Goal: Transaction & Acquisition: Purchase product/service

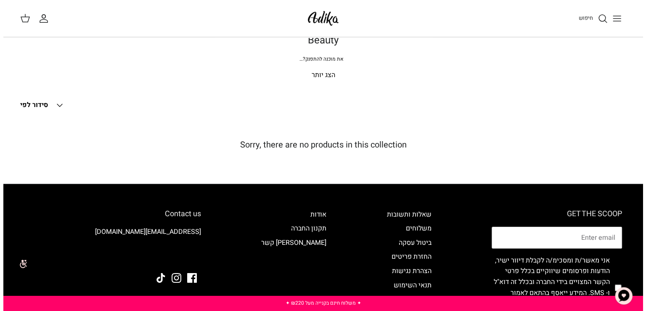
scroll to position [17, 0]
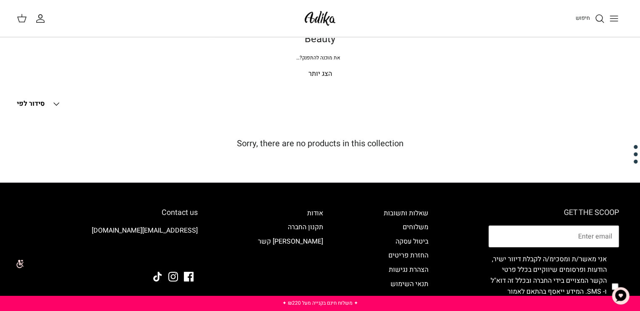
click at [598, 17] on icon "חיפוש" at bounding box center [600, 18] width 10 height 10
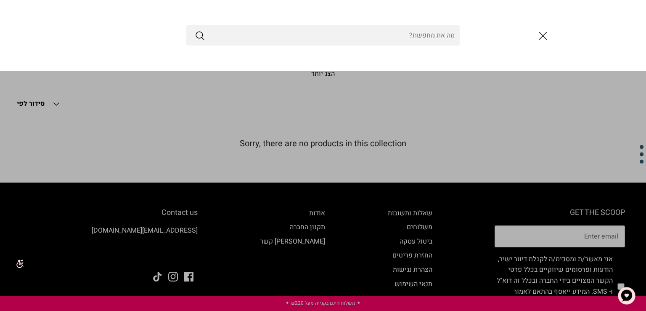
click at [453, 38] on input "Search Store" at bounding box center [323, 35] width 274 height 20
type input "ל"
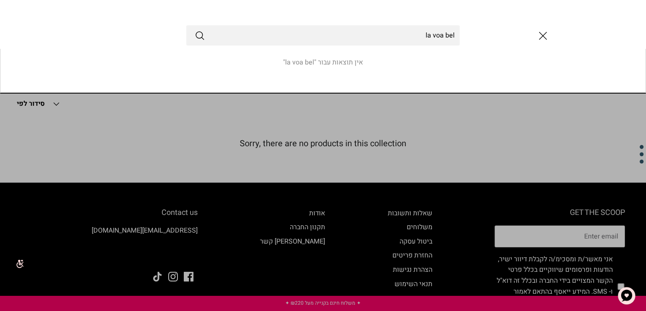
type input "la voa bel"
click at [195, 30] on button "Submit" at bounding box center [200, 35] width 10 height 11
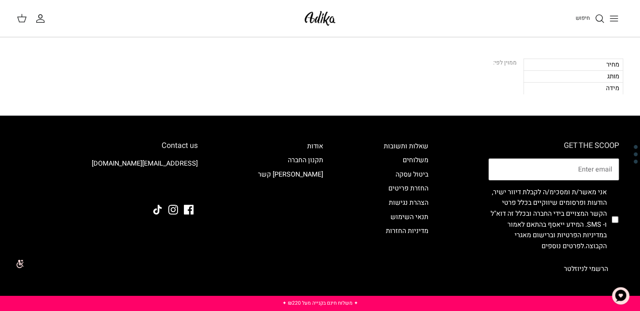
click at [589, 24] on div "חיפוש" at bounding box center [484, 18] width 277 height 19
click at [597, 17] on icon "חיפוש" at bounding box center [600, 18] width 10 height 10
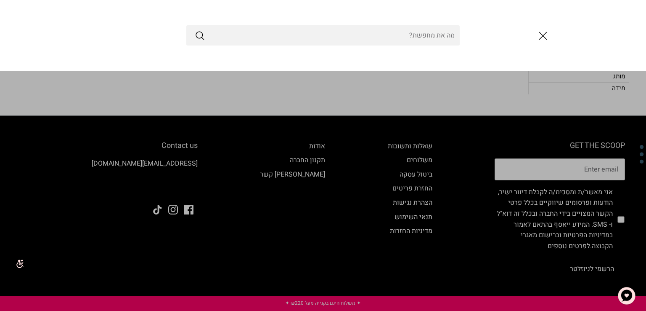
click at [410, 38] on input "Search Store" at bounding box center [323, 35] width 274 height 20
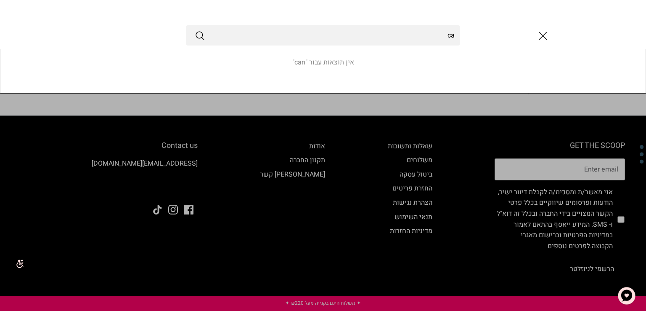
type input "c"
type input "בשמים לנשים"
click at [195, 30] on button "Submit" at bounding box center [200, 35] width 10 height 11
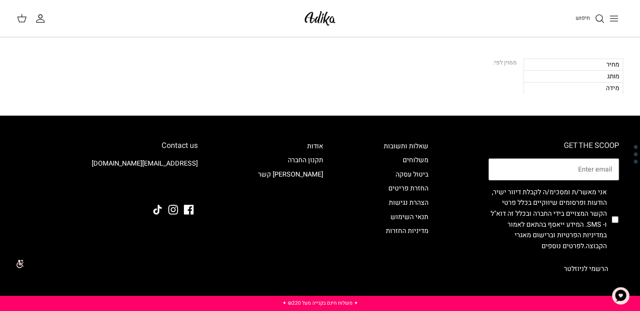
click at [608, 76] on div "מותג" at bounding box center [573, 76] width 100 height 12
click at [614, 19] on icon "Toggle menu" at bounding box center [614, 18] width 10 height 10
